Goal: Task Accomplishment & Management: Complete application form

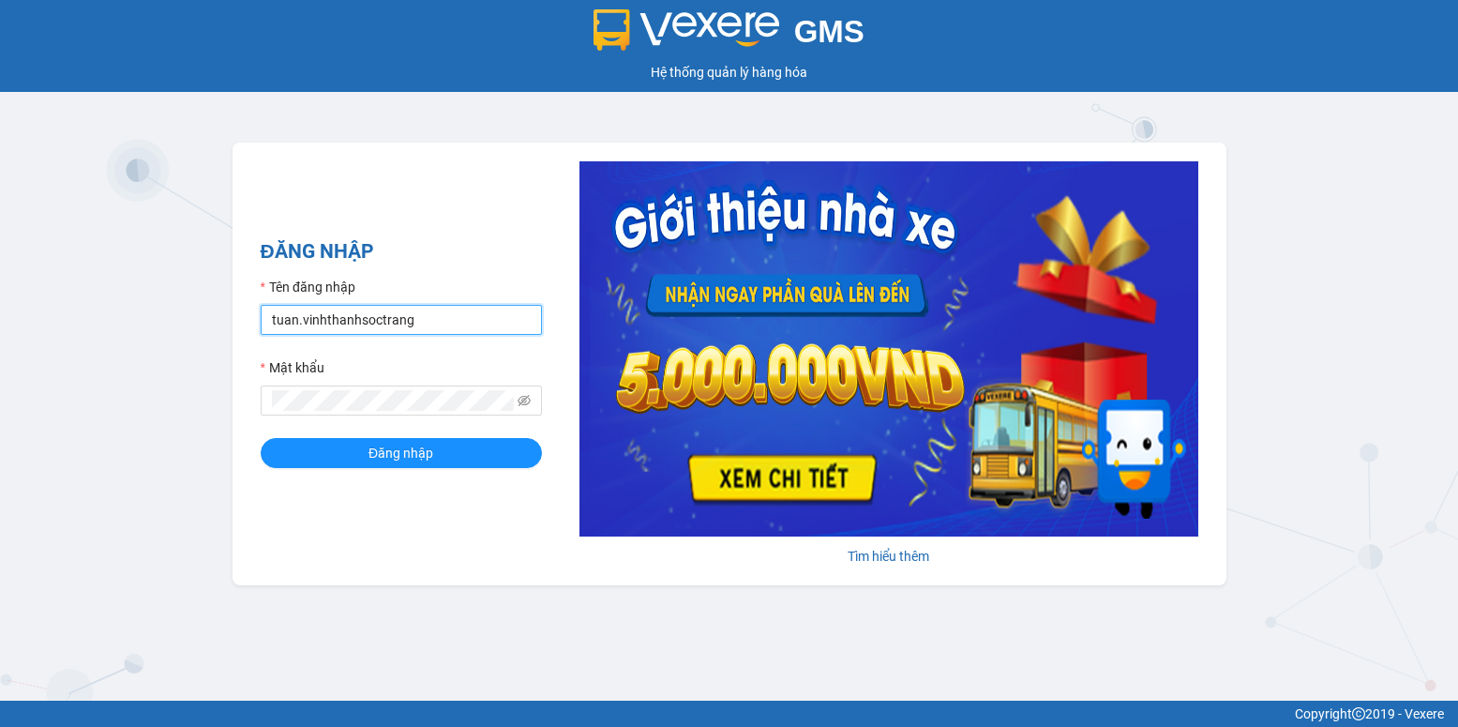
drag, startPoint x: 294, startPoint y: 322, endPoint x: 268, endPoint y: 322, distance: 26.2
click at [268, 322] on input "tuan.vinhthanhsoctrang" at bounding box center [401, 320] width 281 height 30
type input "quanly.vinhthanhsoctrang"
click at [418, 459] on span "Đăng nhập" at bounding box center [400, 452] width 65 height 21
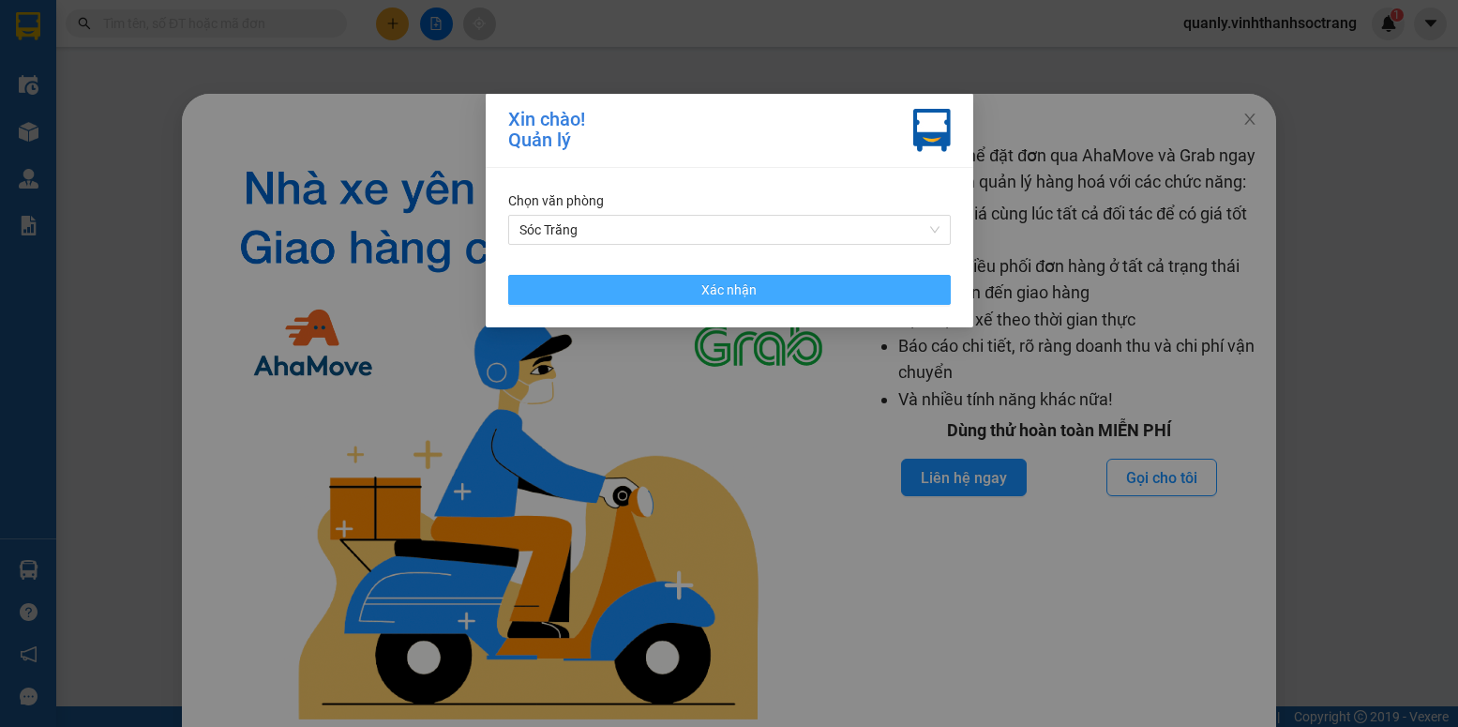
click at [802, 286] on button "Xác nhận" at bounding box center [729, 290] width 442 height 30
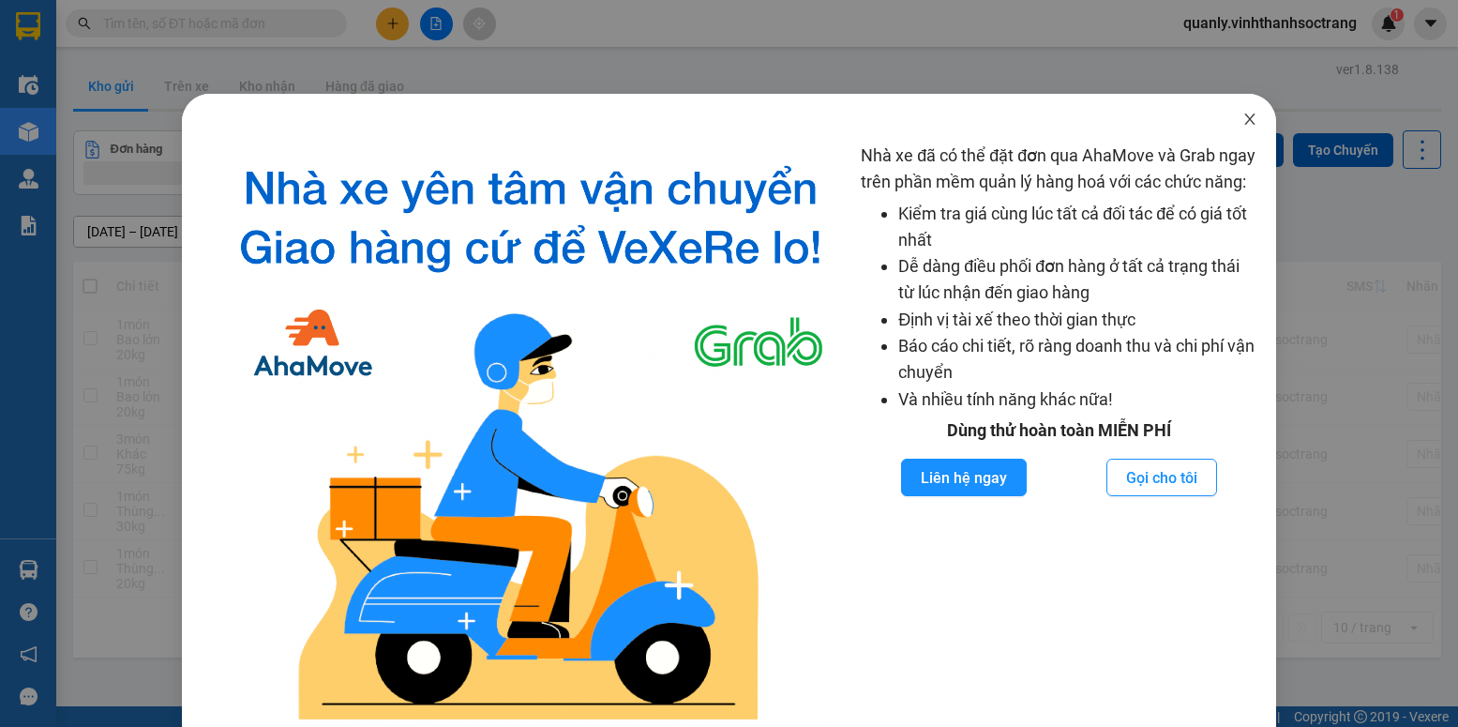
click at [1242, 122] on icon "close" at bounding box center [1249, 119] width 15 height 15
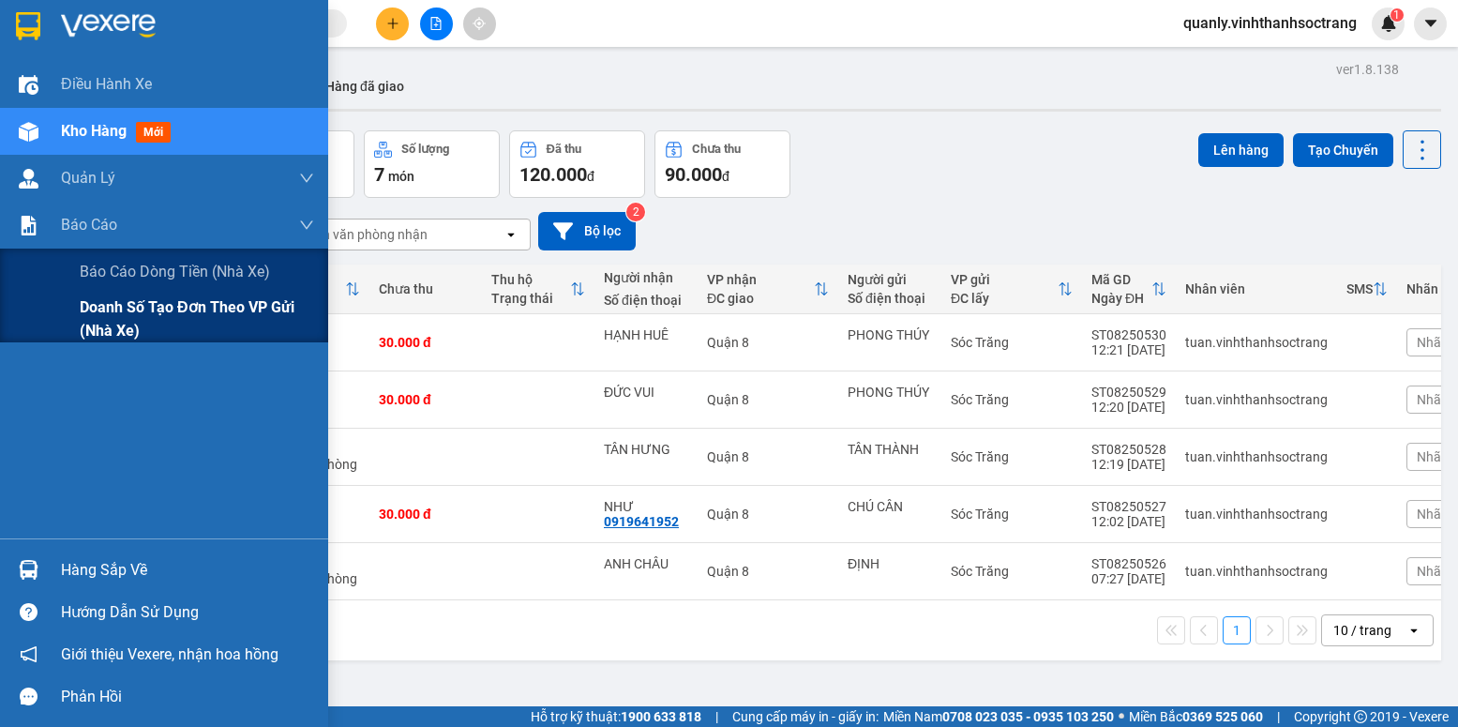
click at [158, 310] on span "Doanh số tạo đơn theo VP gửi (nhà xe)" at bounding box center [197, 318] width 234 height 47
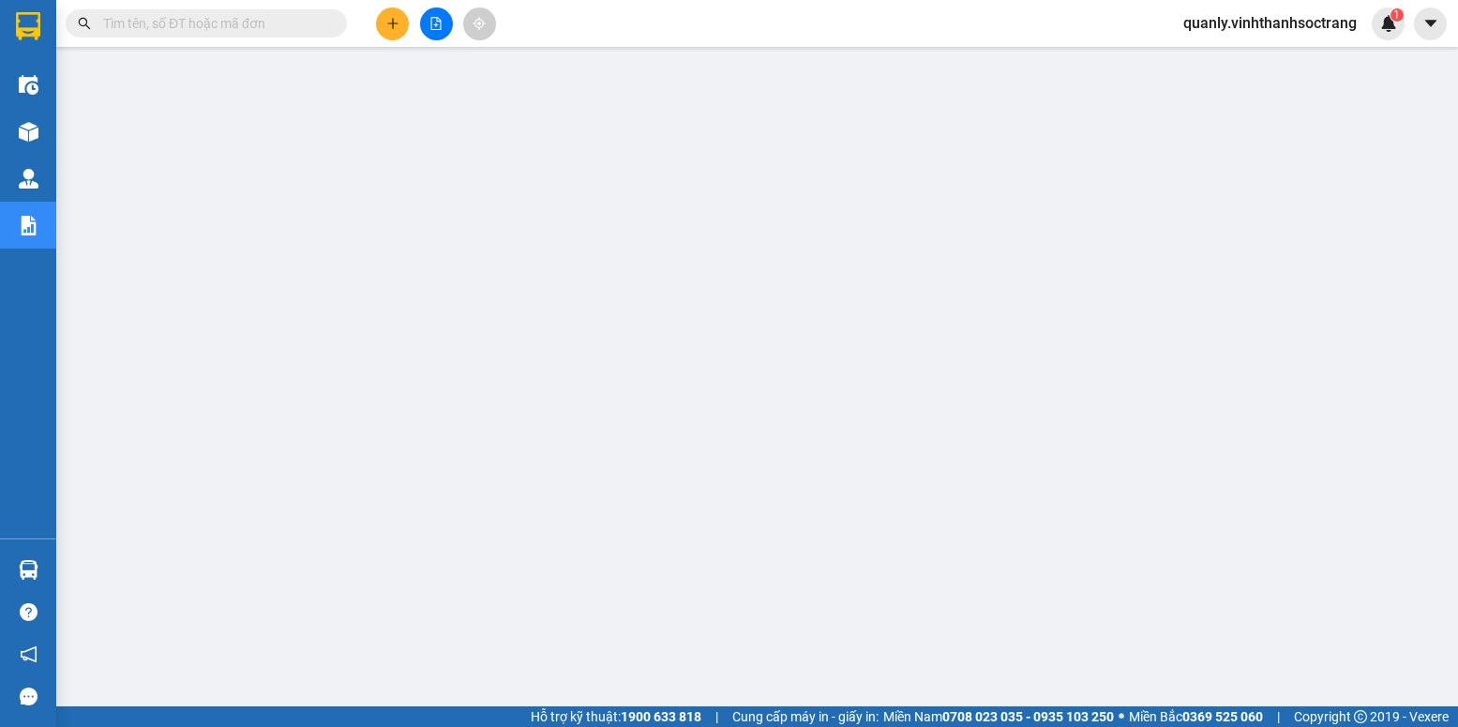
click at [165, 16] on input "text" at bounding box center [213, 23] width 221 height 21
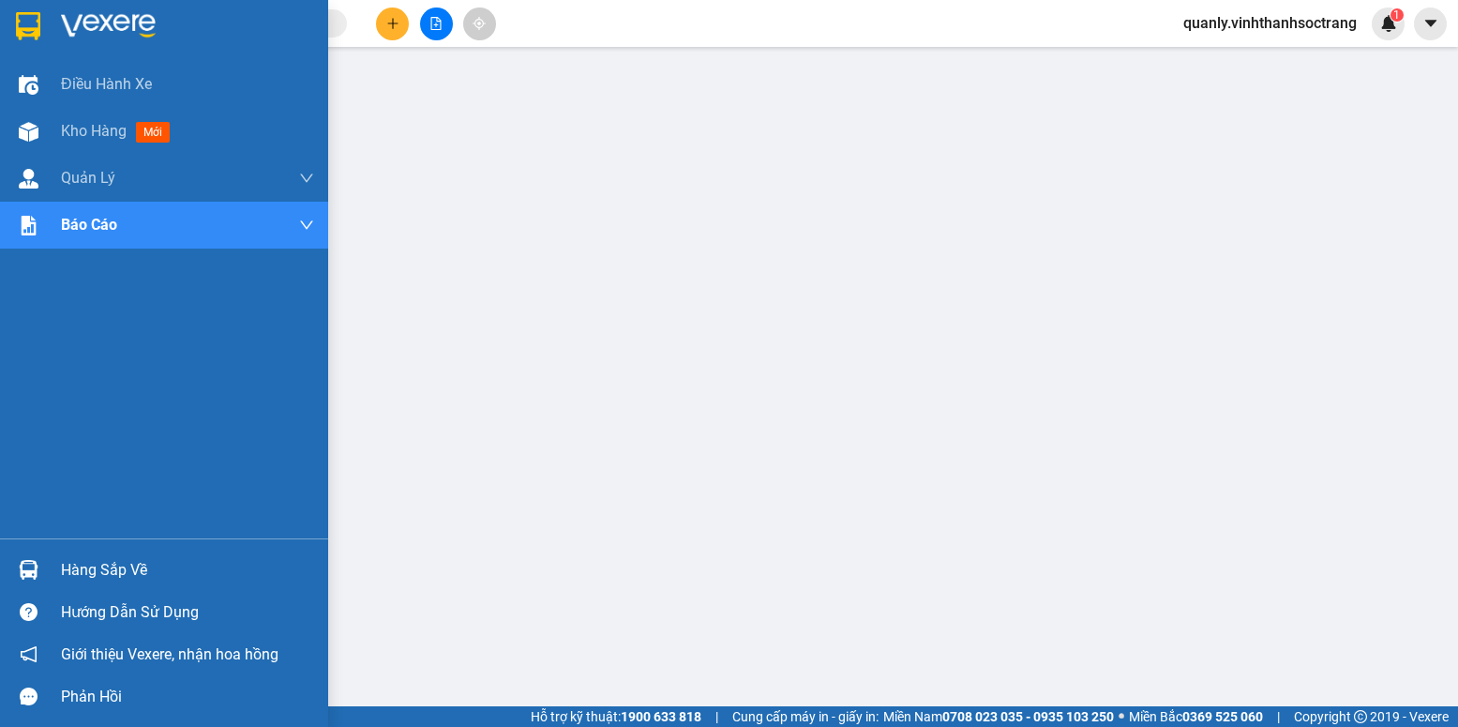
drag, startPoint x: 67, startPoint y: 123, endPoint x: 688, endPoint y: 710, distance: 854.8
click at [67, 122] on span "Kho hàng" at bounding box center [94, 131] width 66 height 18
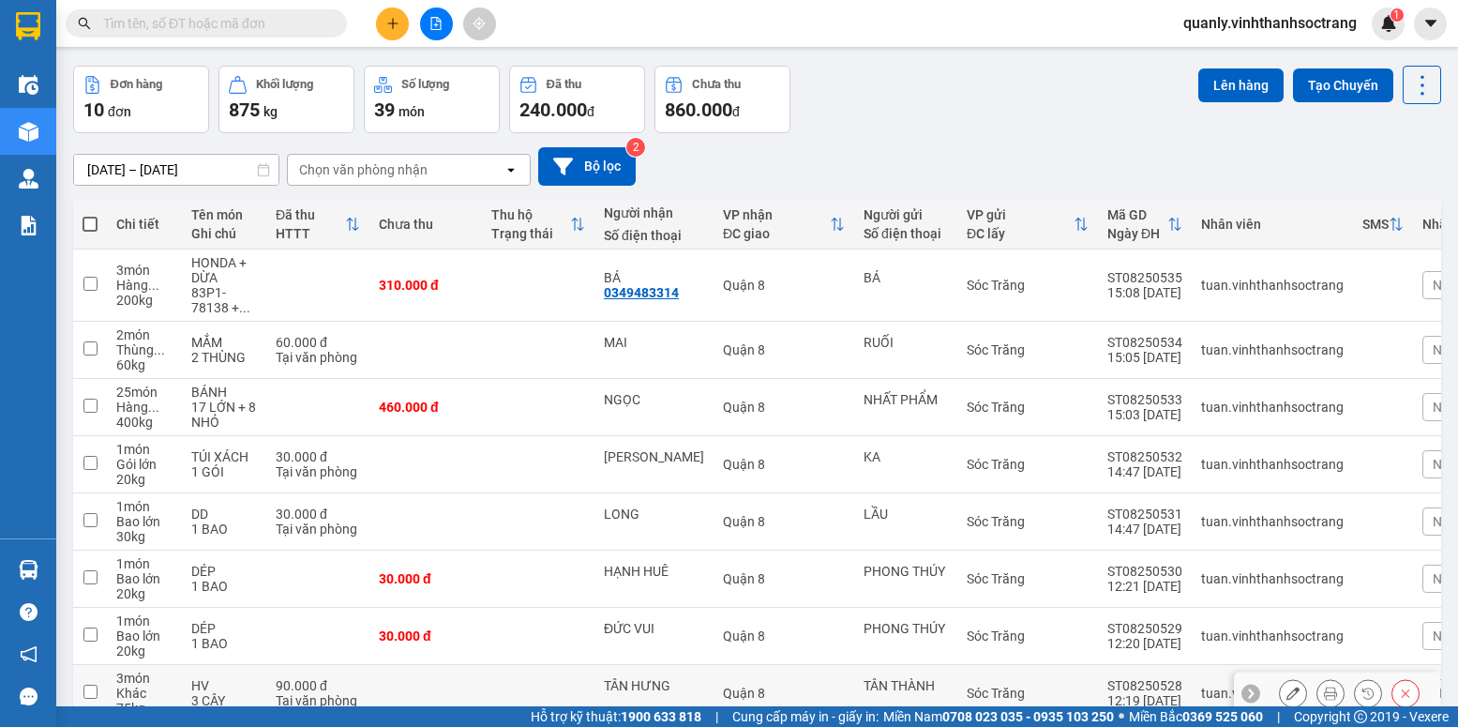
scroll to position [279, 0]
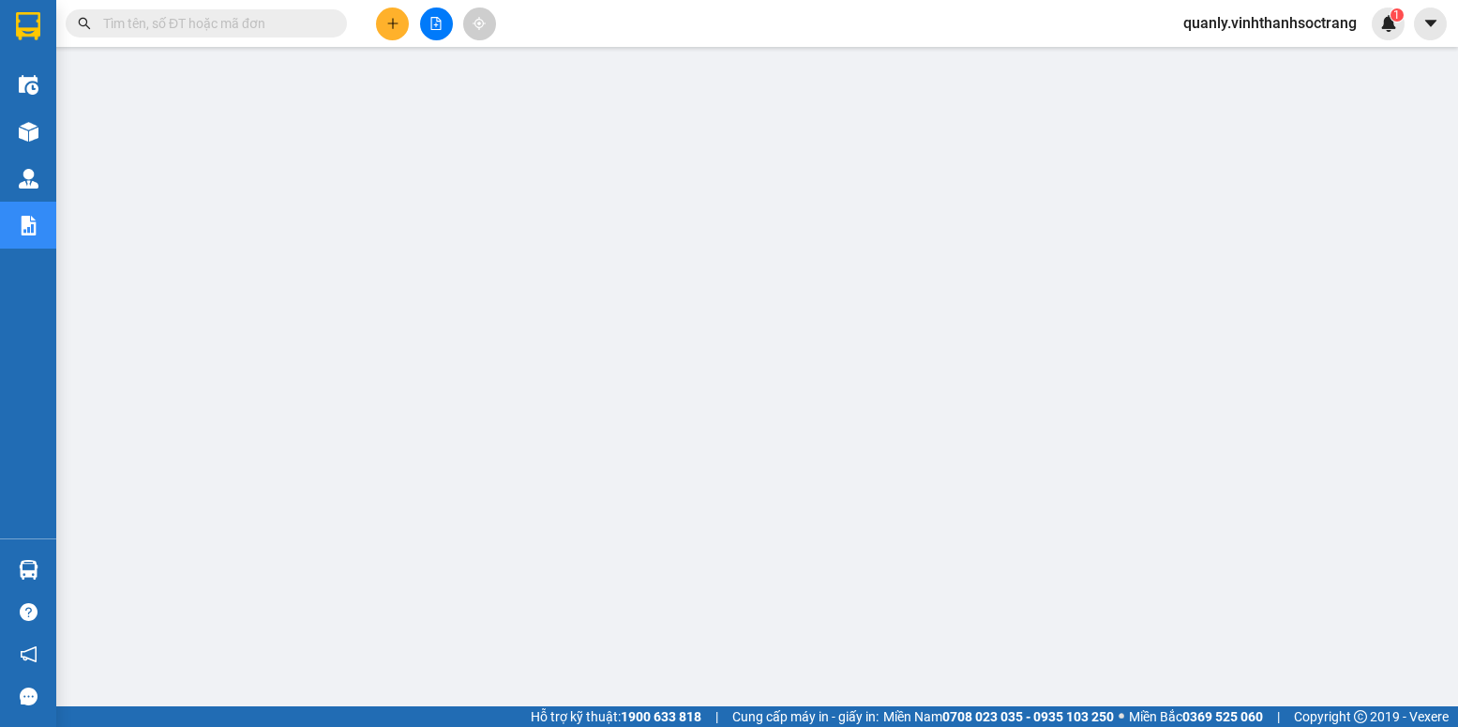
click at [183, 22] on input "text" at bounding box center [213, 23] width 221 height 21
paste input "THÁI-TÂN HUÊ VIÊN"
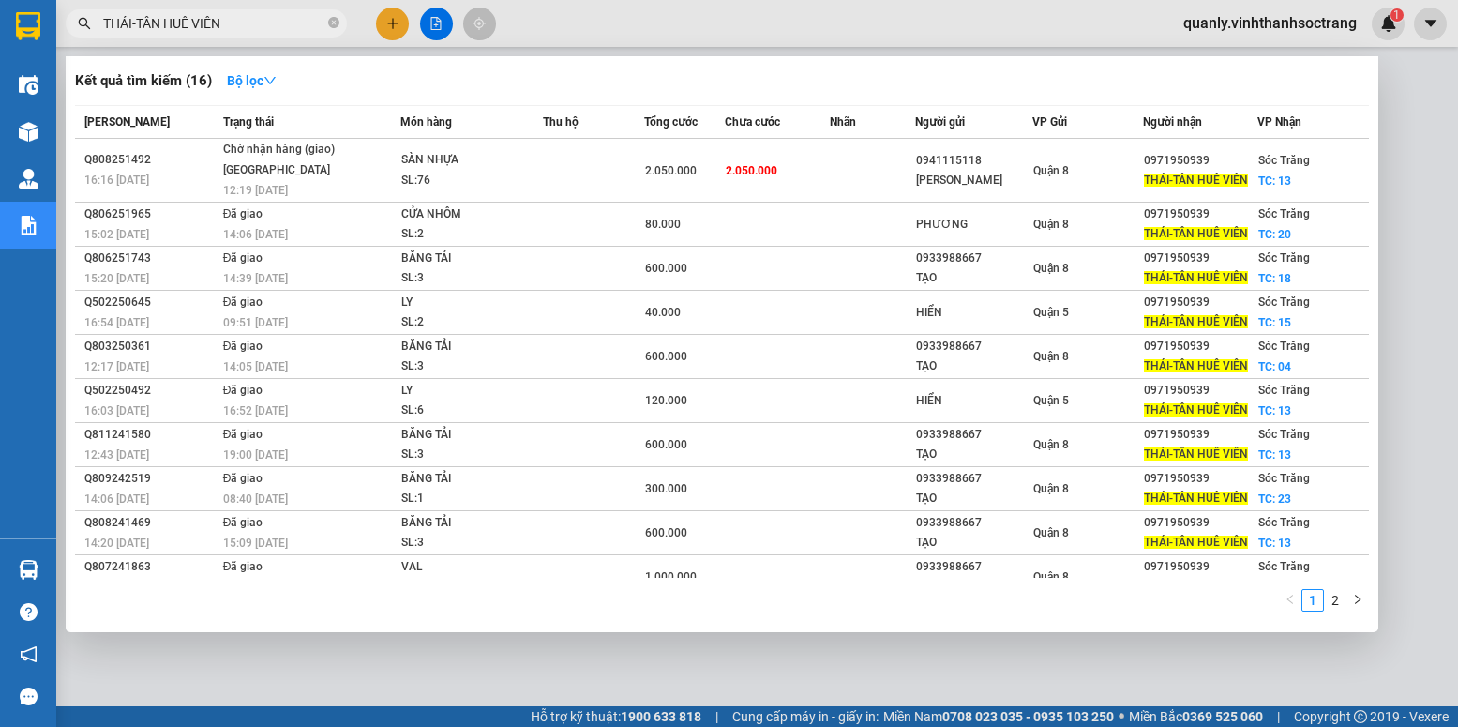
drag, startPoint x: 230, startPoint y: 19, endPoint x: 72, endPoint y: 24, distance: 157.6
click at [72, 24] on span "THÁI-TÂN HUÊ VIÊN" at bounding box center [206, 23] width 281 height 28
paste input "[PERSON_NAME]"
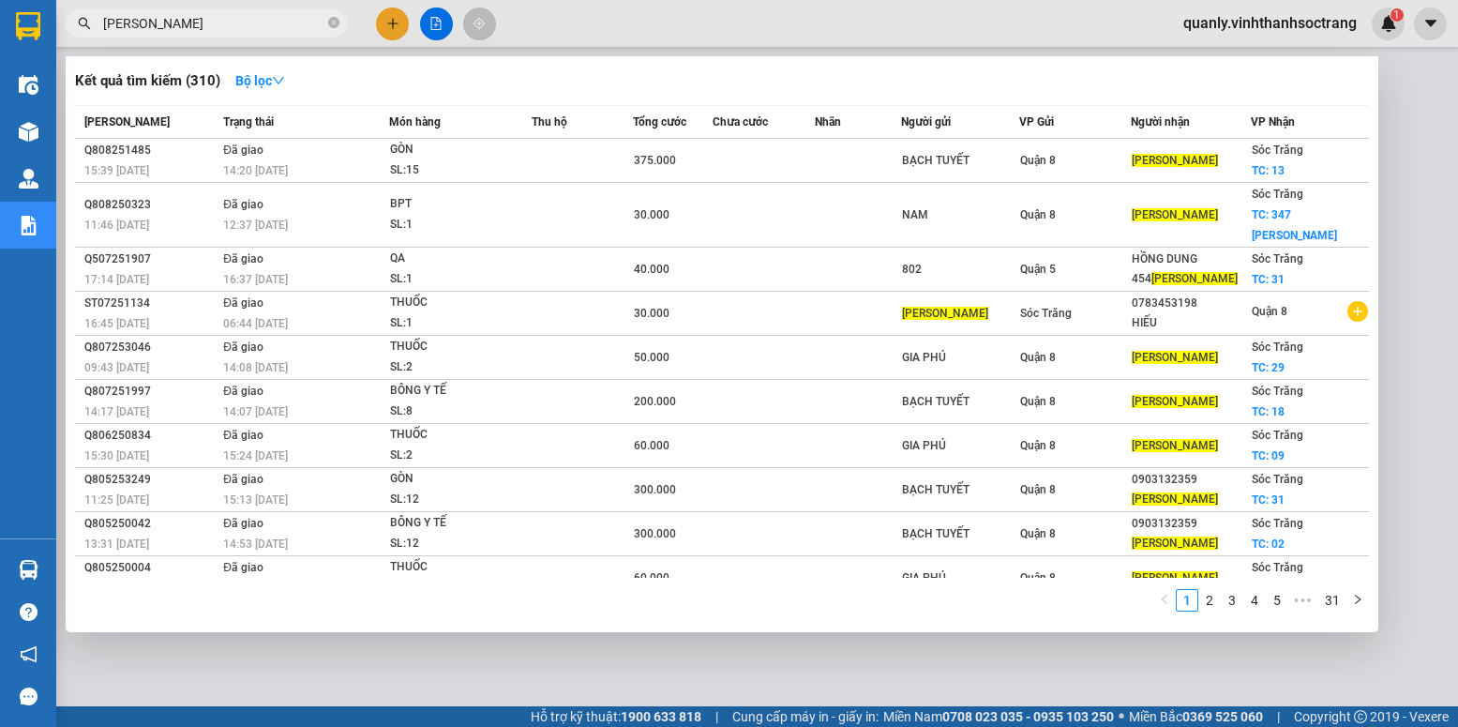
drag, startPoint x: 198, startPoint y: 20, endPoint x: 21, endPoint y: 22, distance: 177.2
click at [22, 22] on section "Kết quả tìm kiếm ( 310 ) Bộ lọc Mã ĐH Trạng thái Món hàng Thu hộ Tổng cước Chưa…" at bounding box center [729, 363] width 1458 height 727
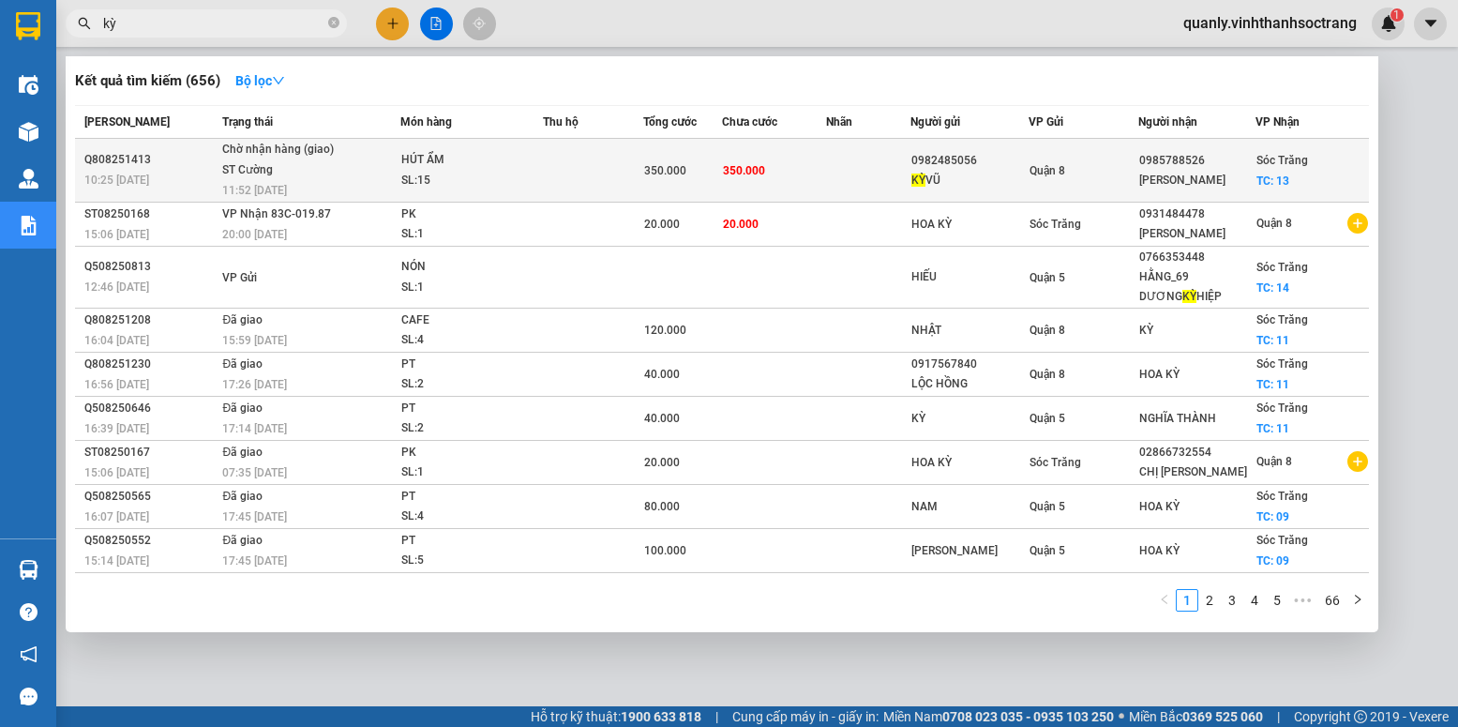
type input "kỳ"
click at [949, 171] on div "[PERSON_NAME]" at bounding box center [968, 181] width 115 height 20
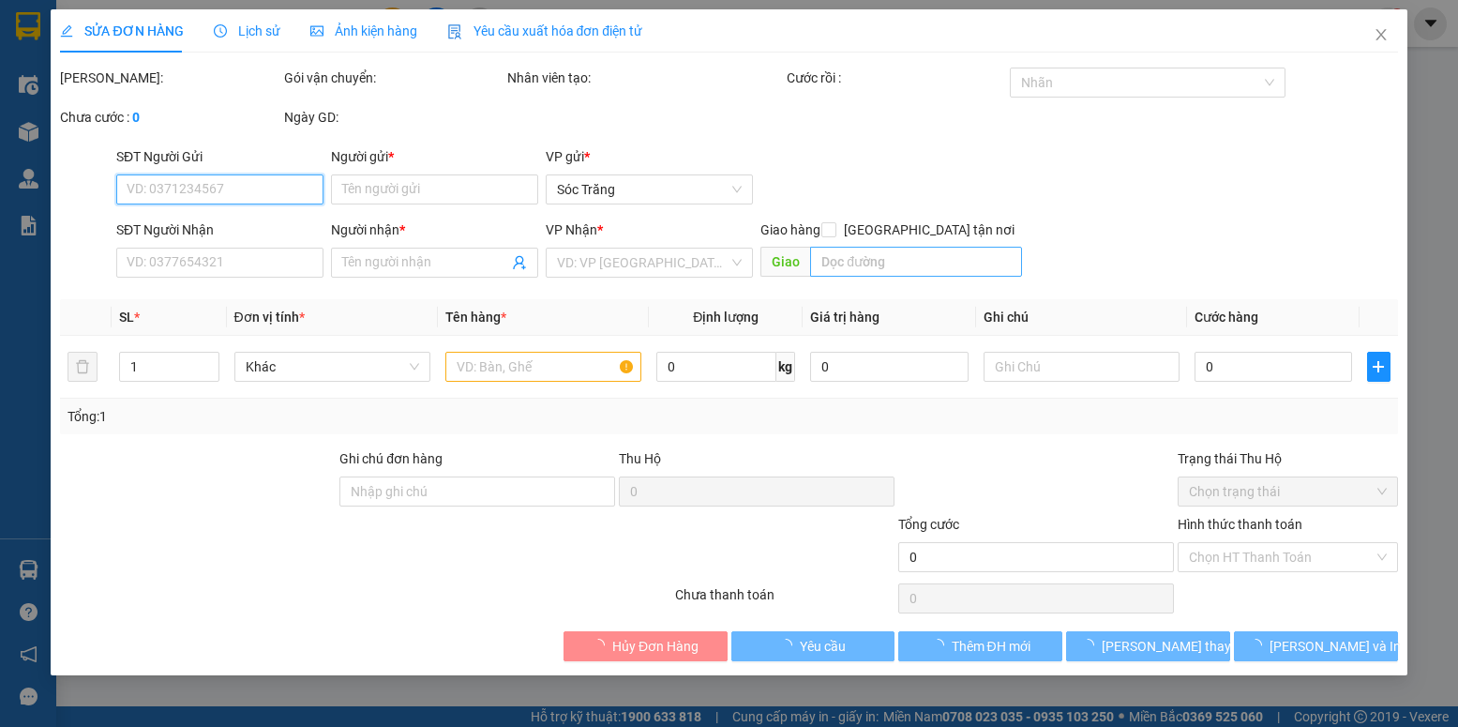
type input "0982485056"
type input "[PERSON_NAME]"
type input "0985788526"
type input "[PERSON_NAME]"
checkbox input "true"
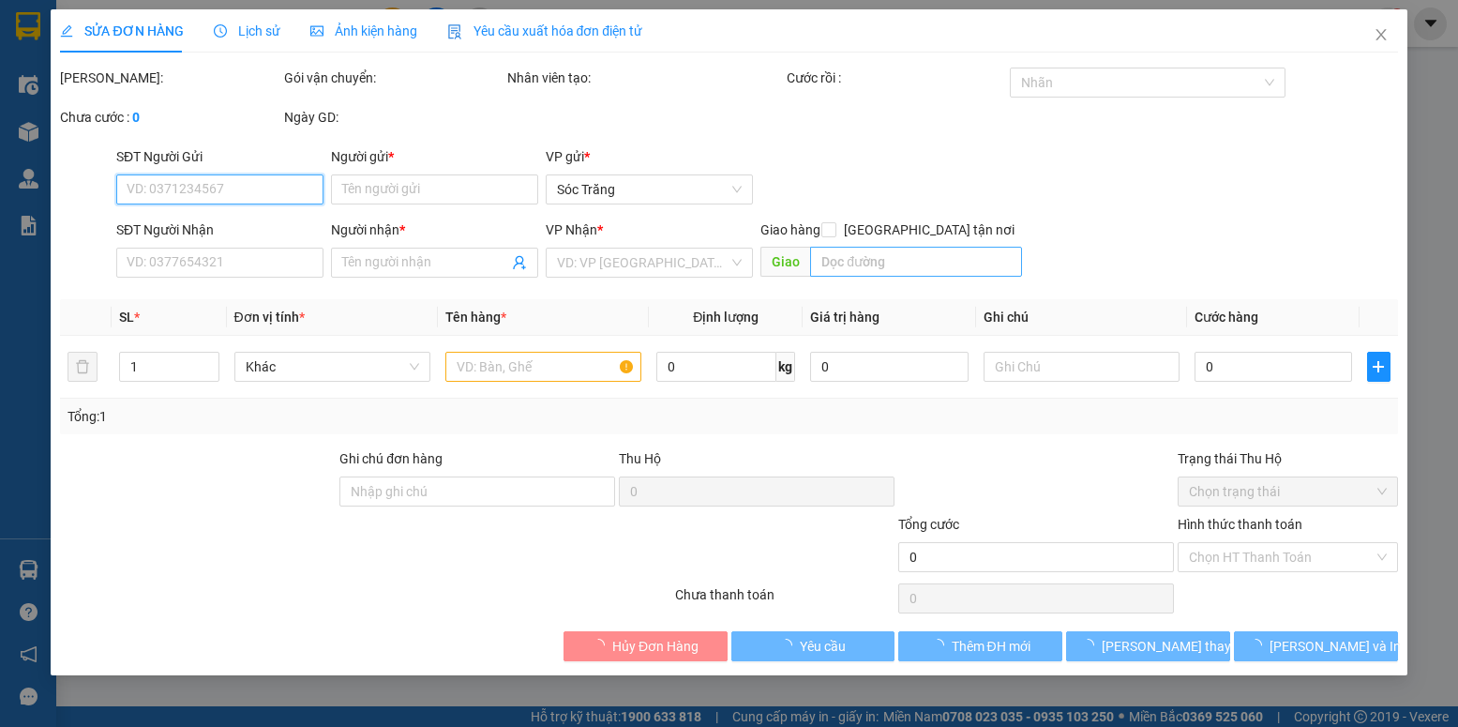
type input "13"
type input "350.000"
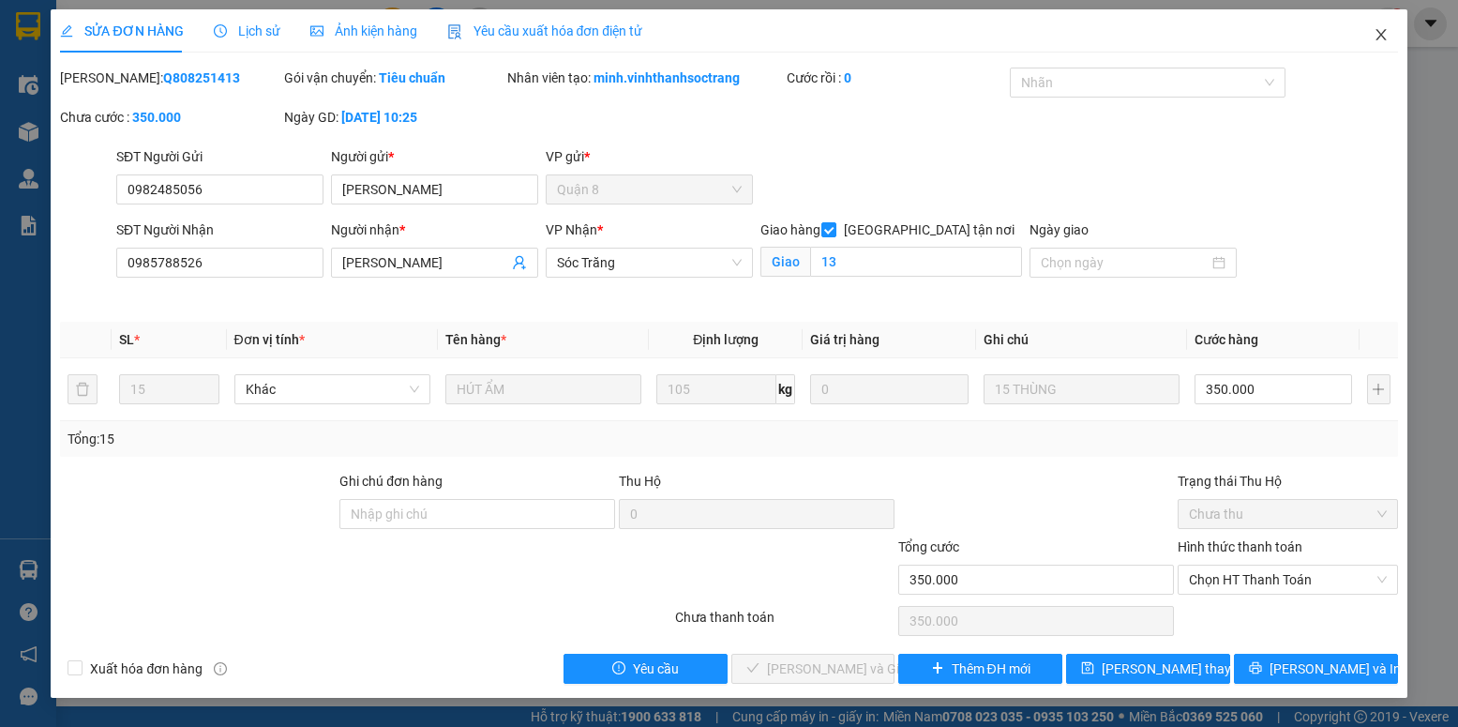
click at [1380, 31] on icon "close" at bounding box center [1380, 34] width 15 height 15
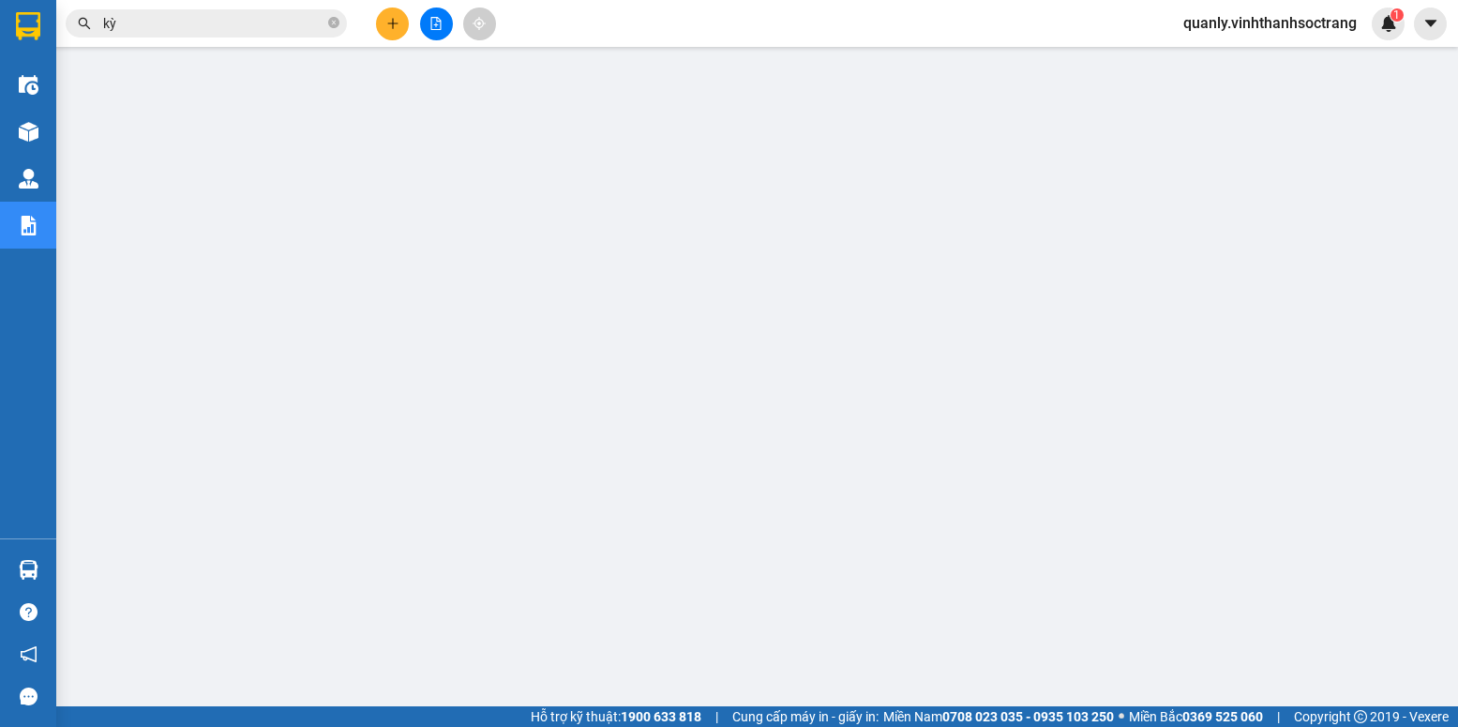
click at [188, 17] on input "kỳ" at bounding box center [213, 23] width 221 height 21
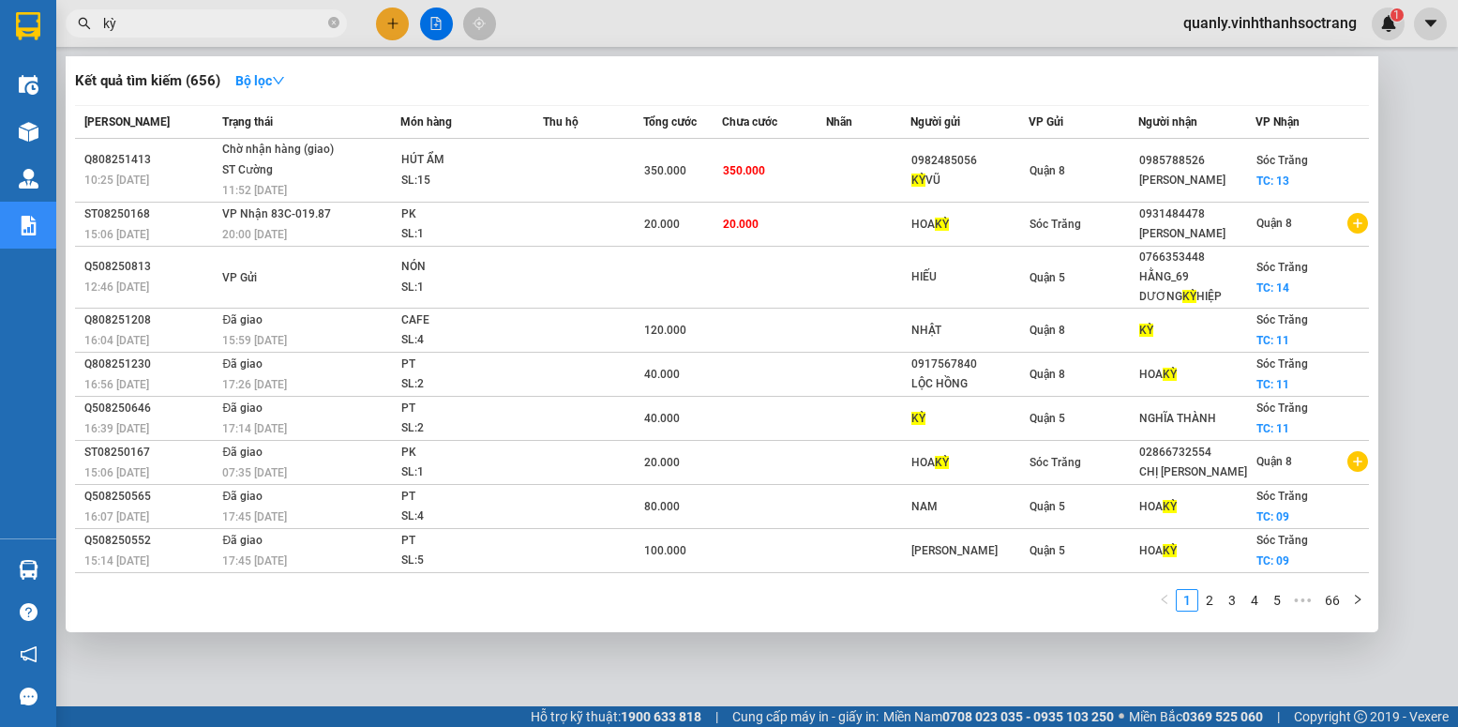
type input "k"
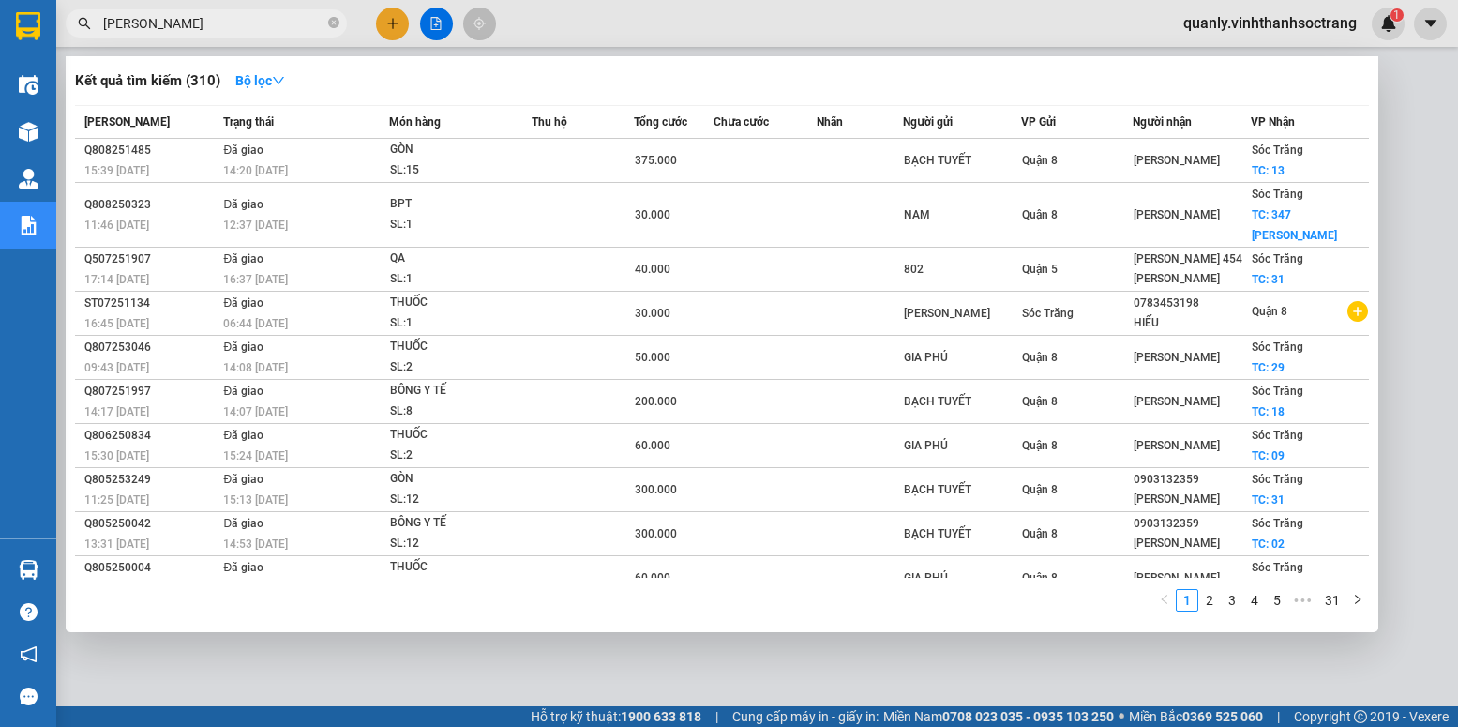
type input "[PERSON_NAME]"
click at [781, 158] on td at bounding box center [764, 161] width 103 height 44
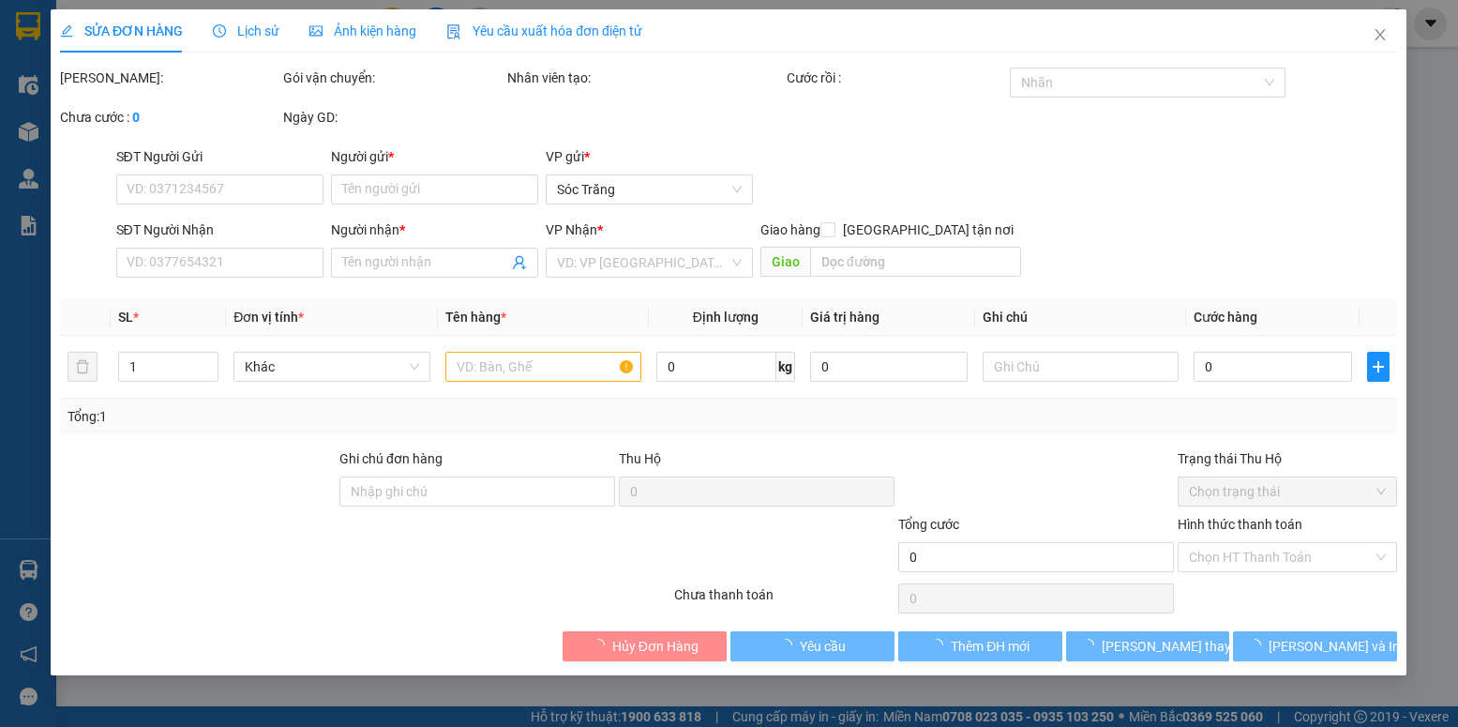
type input "BẠCH TUYẾT"
type input "[PERSON_NAME]"
checkbox input "true"
type input "13"
type input "q"
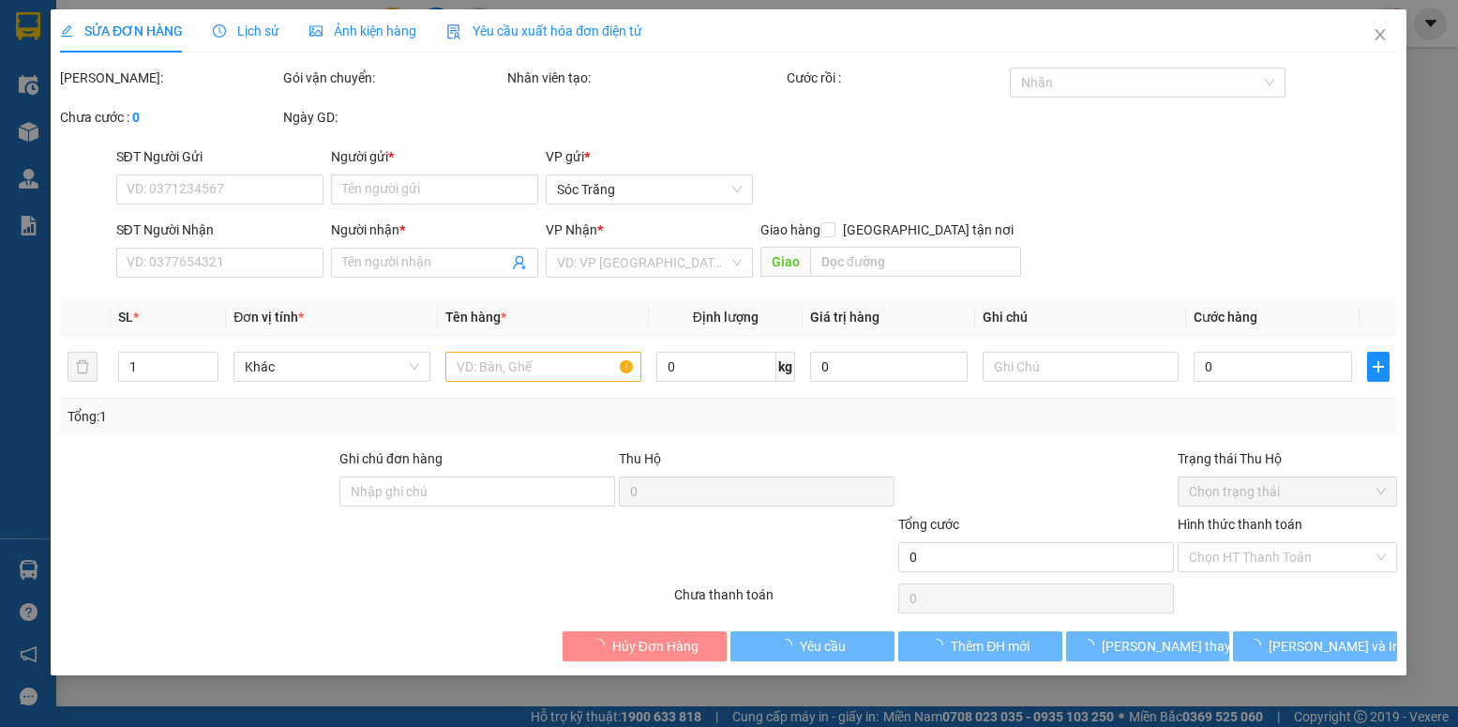
type input "375.000"
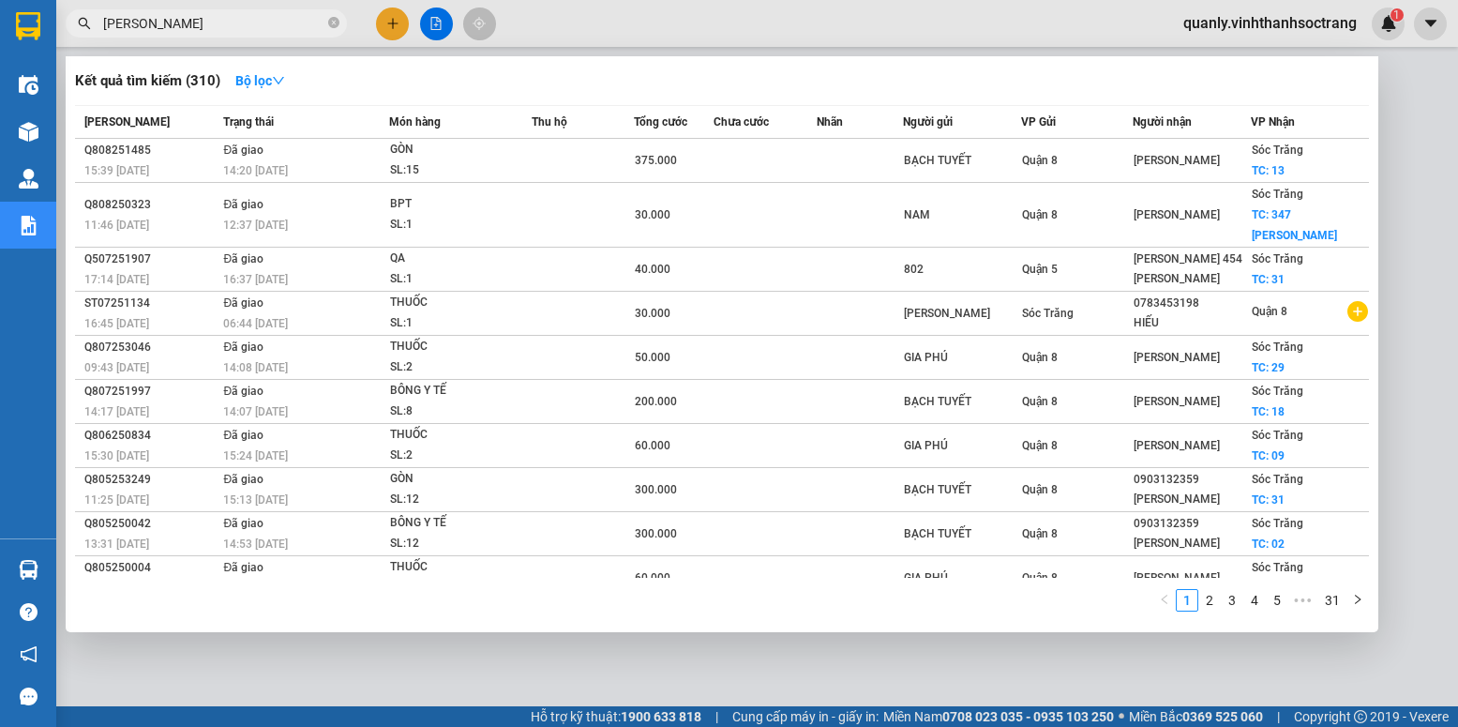
drag, startPoint x: 112, startPoint y: 31, endPoint x: 47, endPoint y: 31, distance: 64.7
click at [47, 31] on section "Kết quả tìm kiếm ( 310 ) Bộ lọc Mã ĐH Trạng thái Món hàng Thu hộ Tổng cước Chưa…" at bounding box center [729, 363] width 1458 height 727
paste input "THÁI-TÂN HUÊ VIÊN"
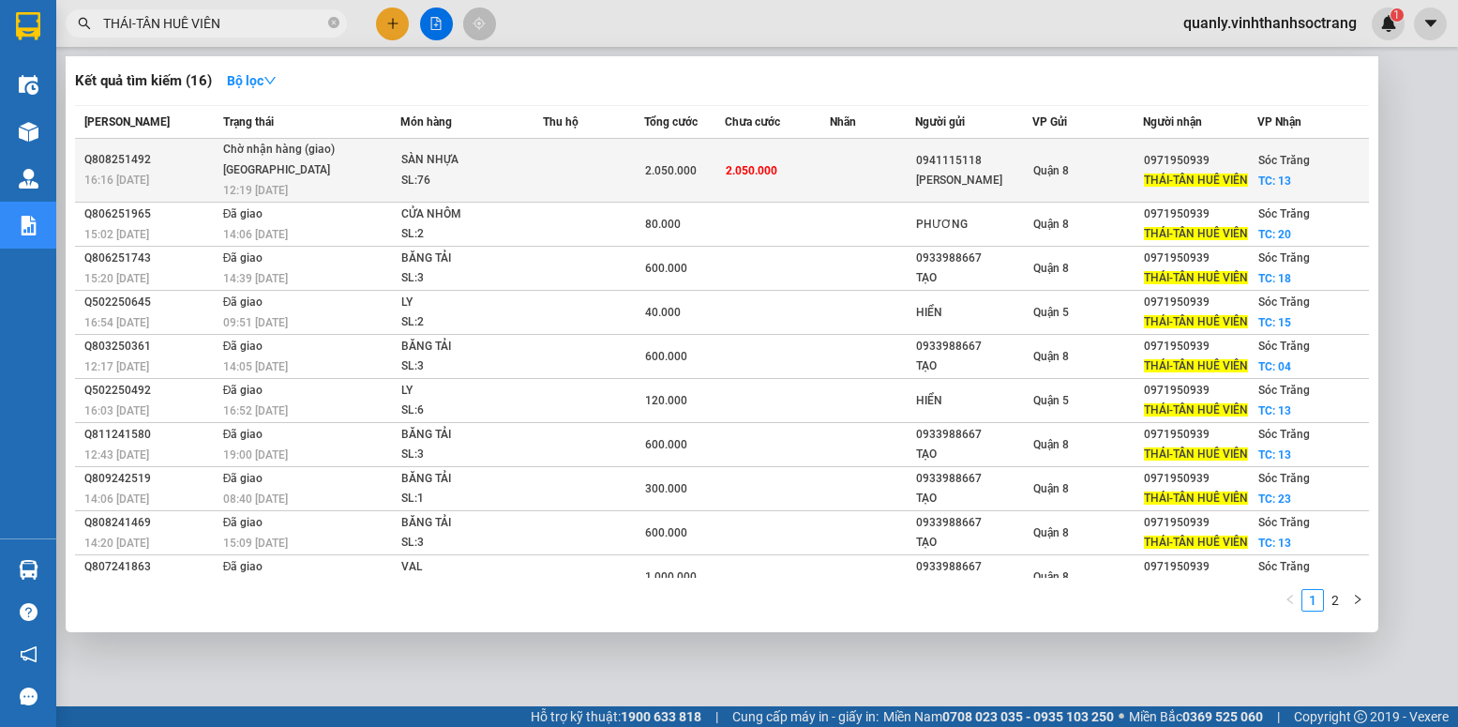
type input "THÁI-TÂN HUÊ VIÊN"
click at [798, 176] on td "2.050.000" at bounding box center [777, 171] width 105 height 64
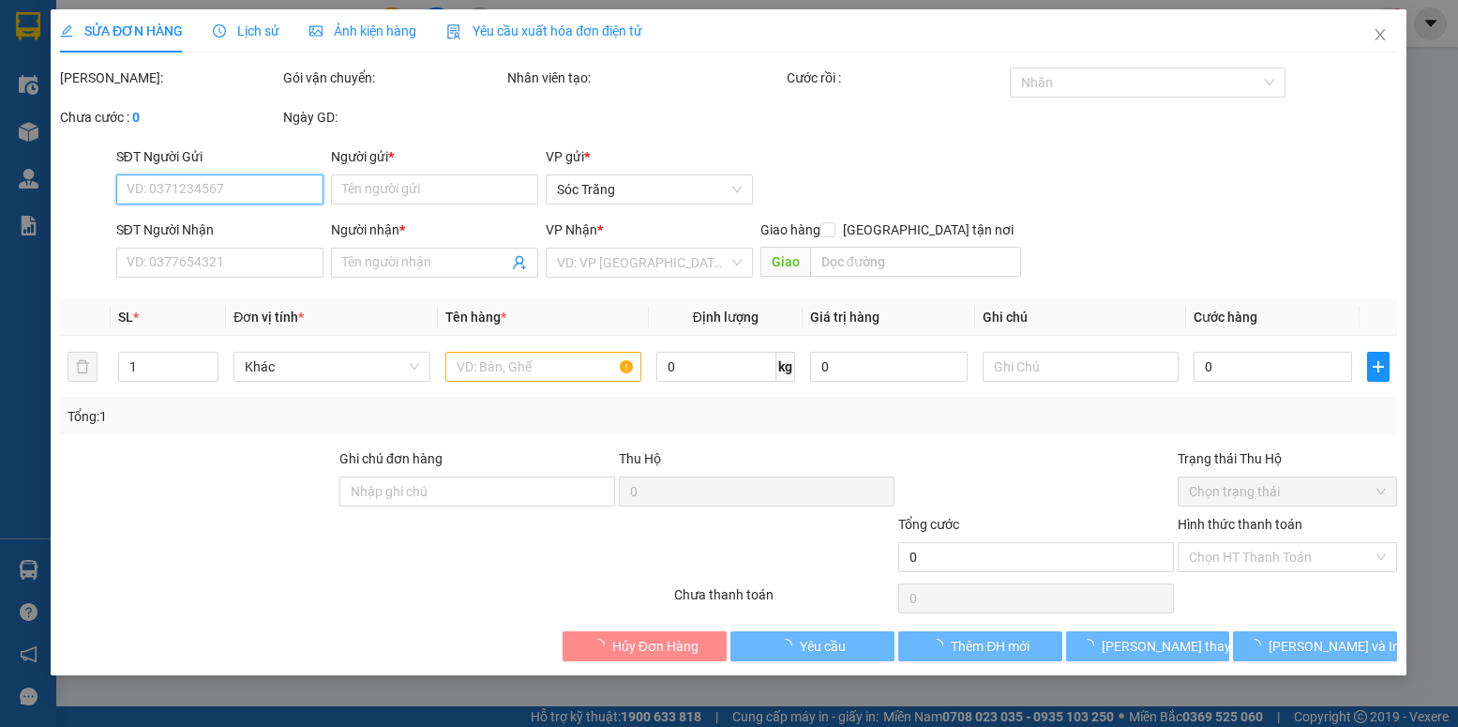
type input "0941115118"
type input "[PERSON_NAME]"
type input "0971950939"
type input "THÁI-TÂN HUÊ VIÊN"
checkbox input "true"
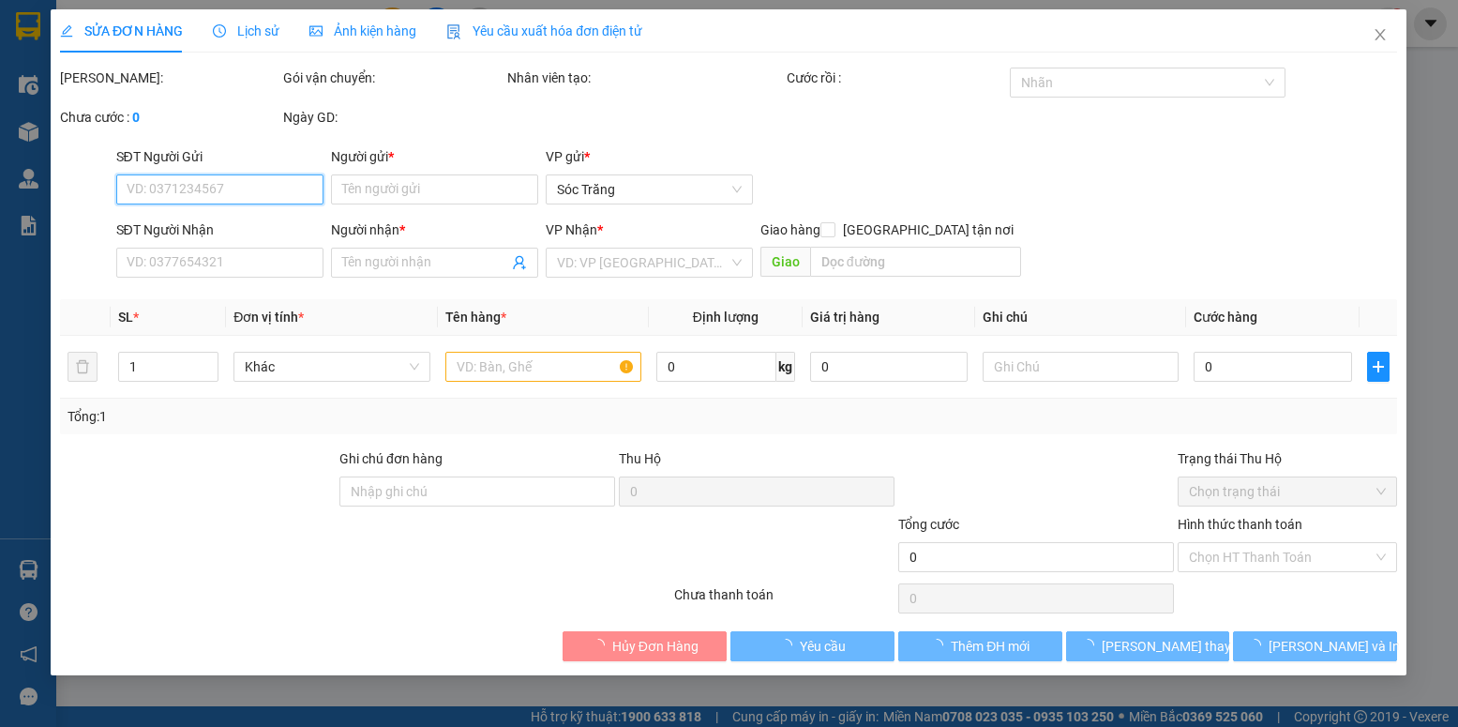
type input "13"
type input "2.050.000"
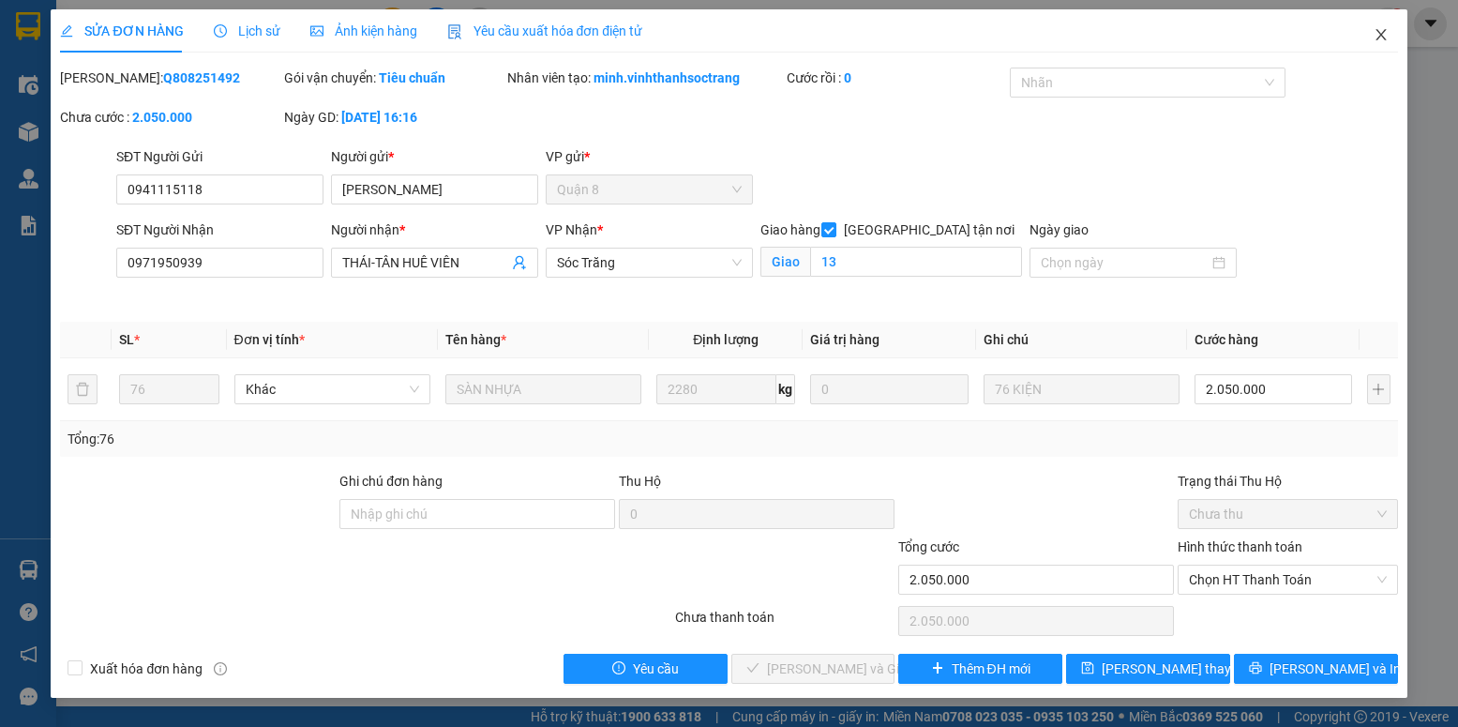
click at [1376, 34] on icon "close" at bounding box center [1380, 34] width 15 height 15
